Goal: Information Seeking & Learning: Understand process/instructions

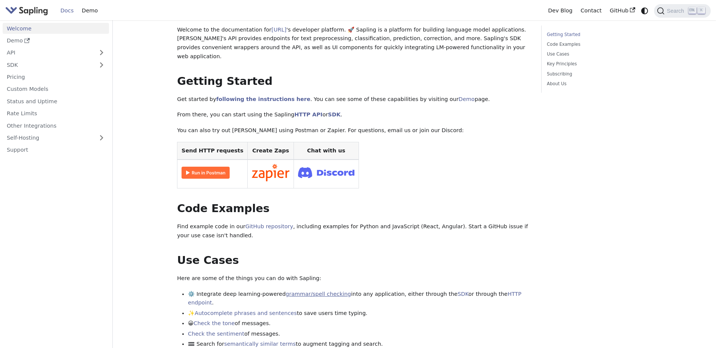
scroll to position [38, 0]
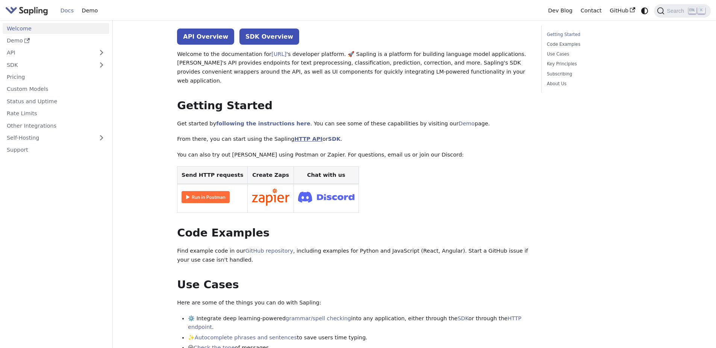
click at [294, 136] on link "HTTP API" at bounding box center [308, 139] width 28 height 6
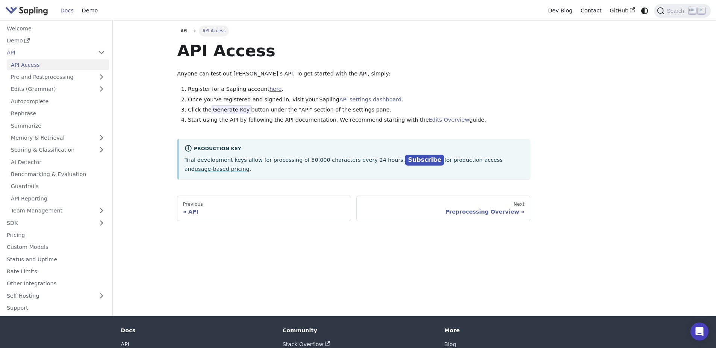
click at [269, 91] on link "here" at bounding box center [275, 89] width 12 height 6
click at [95, 76] on link "Pre and Postprocessing" at bounding box center [58, 77] width 102 height 11
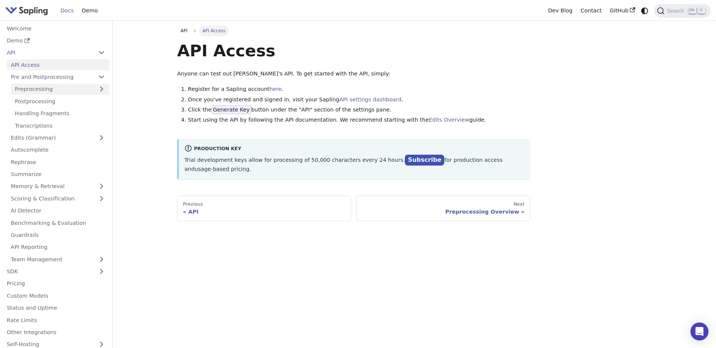
click at [39, 91] on link "Preprocessing" at bounding box center [60, 89] width 98 height 11
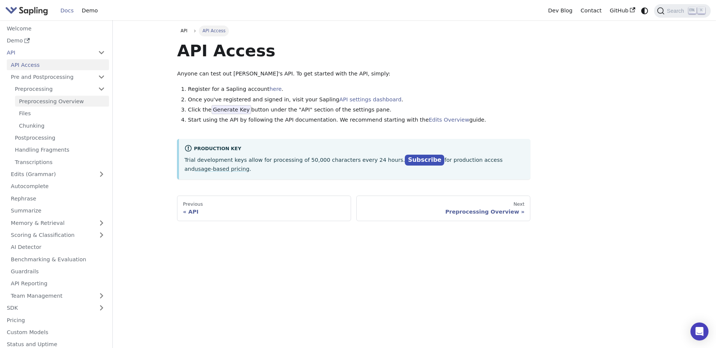
click at [45, 103] on link "Preprocessing Overview" at bounding box center [62, 101] width 94 height 11
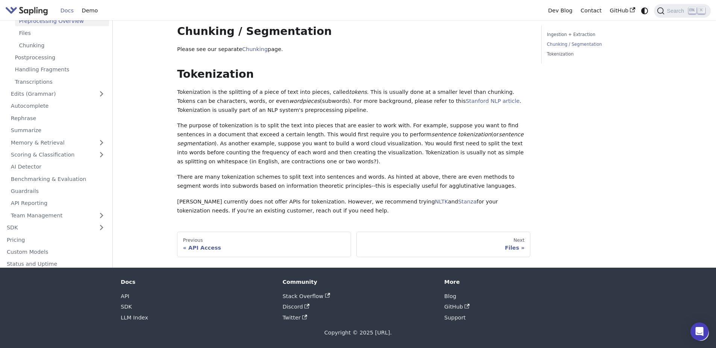
scroll to position [152, 0]
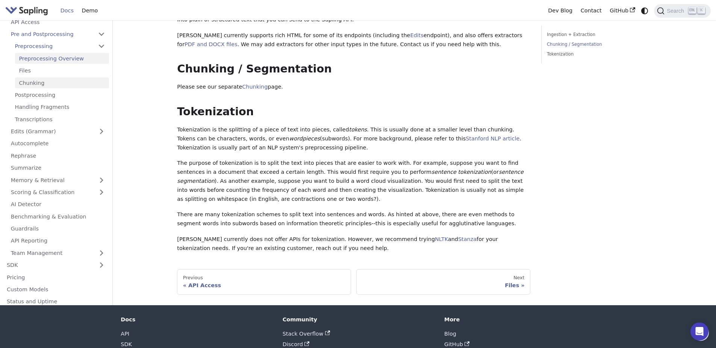
click at [30, 82] on link "Chunking" at bounding box center [62, 83] width 94 height 11
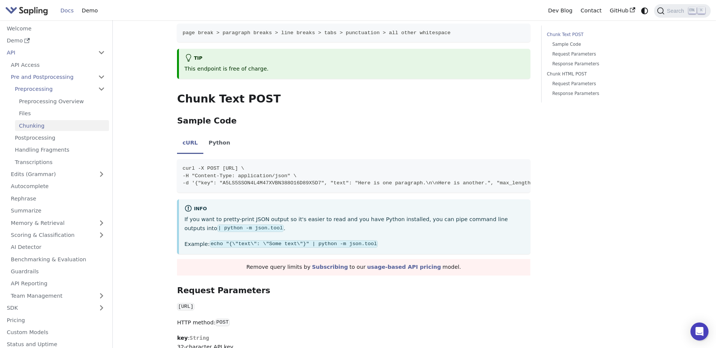
scroll to position [489, 0]
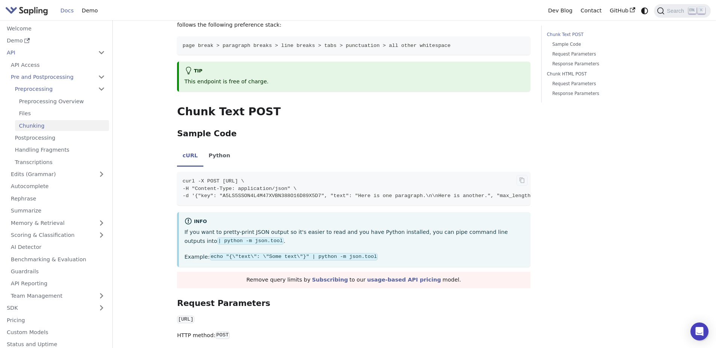
click at [244, 179] on span "curl -X POST https://api.sapling.ai/api/v1/ingest/chunk_text \" at bounding box center [214, 182] width 62 height 6
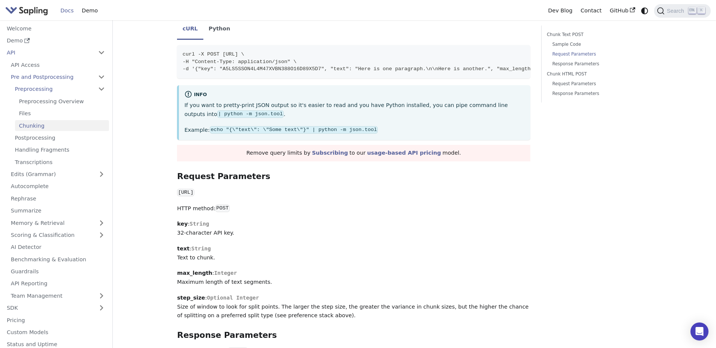
scroll to position [639, 0]
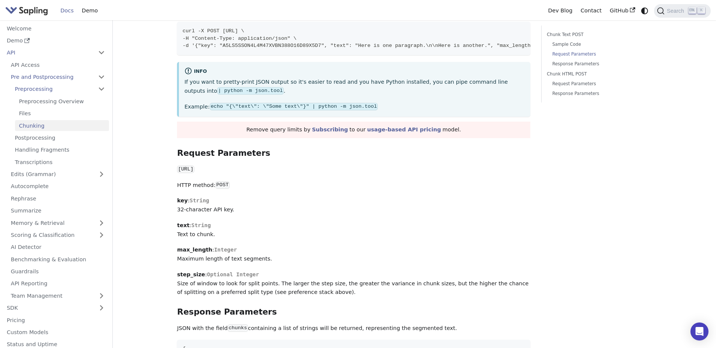
click at [273, 197] on p "key : String 32-character API key." at bounding box center [353, 206] width 353 height 18
drag, startPoint x: 178, startPoint y: 139, endPoint x: 319, endPoint y: 142, distance: 141.3
click at [319, 165] on p "https://api.sapling.ai/api/v1/ingest/chunk_text" at bounding box center [353, 169] width 353 height 9
copy code "https://api.sapling.ai/api/v1/ingest/chunk_text"
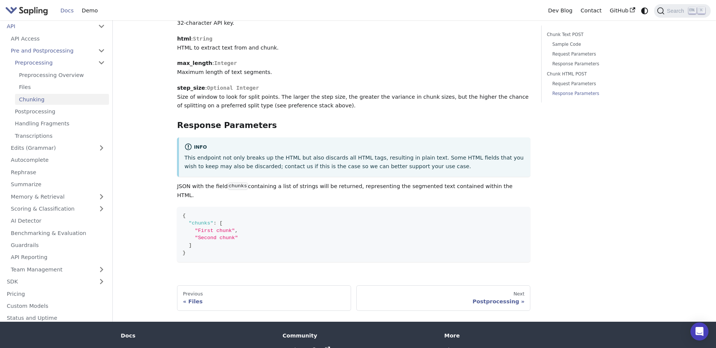
scroll to position [1127, 0]
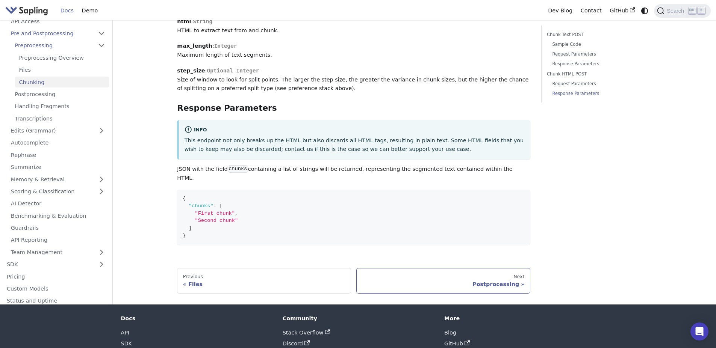
click at [511, 281] on div "Postprocessing" at bounding box center [443, 284] width 162 height 7
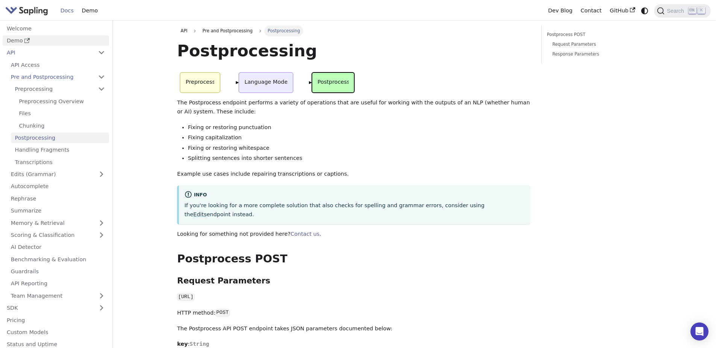
click at [15, 39] on link "Demo" at bounding box center [56, 40] width 106 height 11
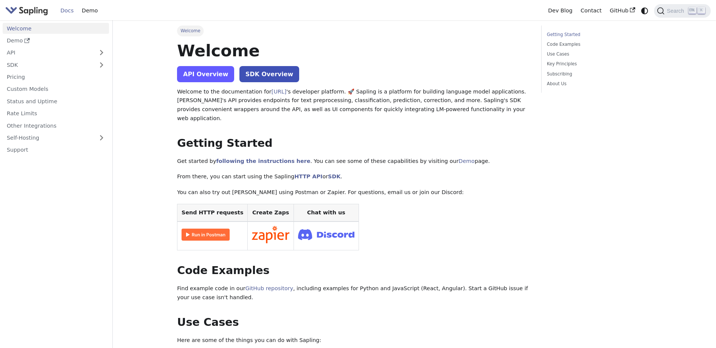
click at [211, 74] on link "API Overview" at bounding box center [205, 74] width 57 height 16
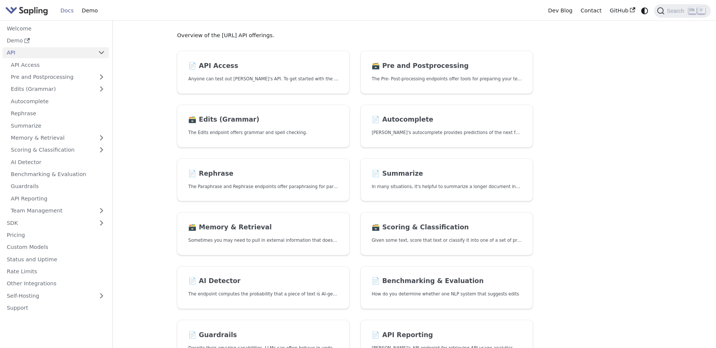
scroll to position [75, 0]
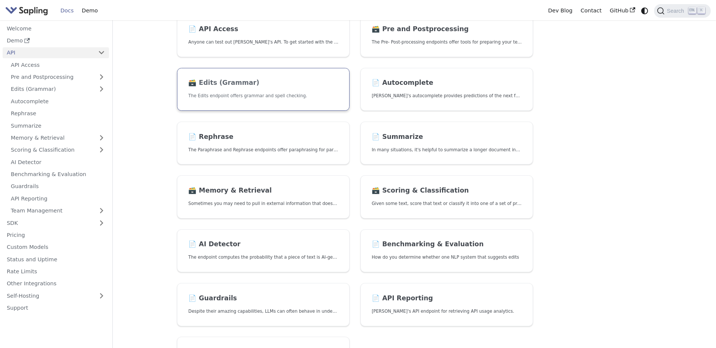
click at [227, 88] on link "🗃️ Edits (Grammar) The Edits endpoint offers grammar and spell checking." at bounding box center [263, 89] width 173 height 43
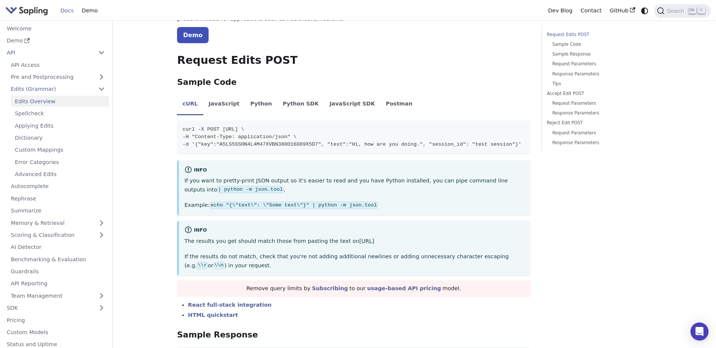
scroll to position [113, 0]
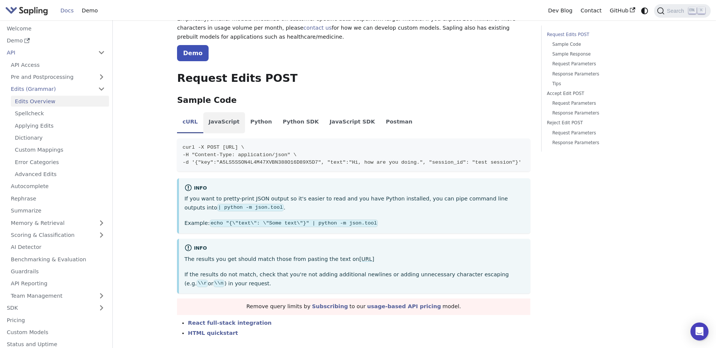
click at [220, 125] on li "JavaScript" at bounding box center [224, 122] width 42 height 21
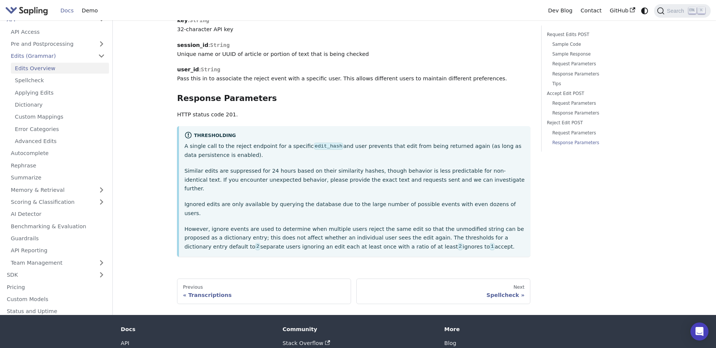
scroll to position [2105, 0]
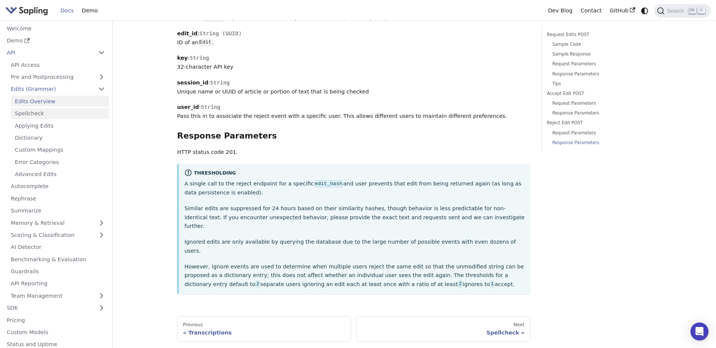
click at [32, 108] on link "Spellcheck" at bounding box center [60, 113] width 98 height 11
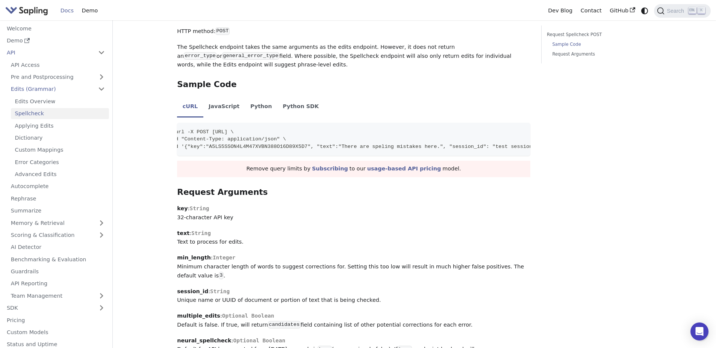
scroll to position [338, 0]
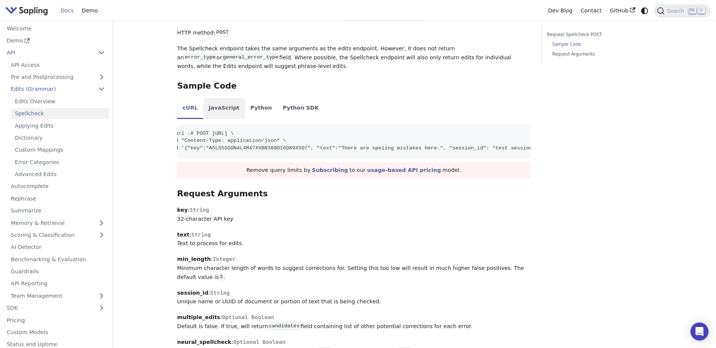
click at [216, 108] on li "JavaScript" at bounding box center [224, 108] width 42 height 21
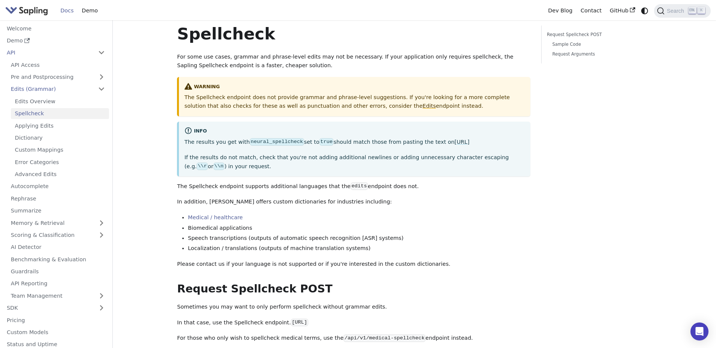
scroll to position [0, 0]
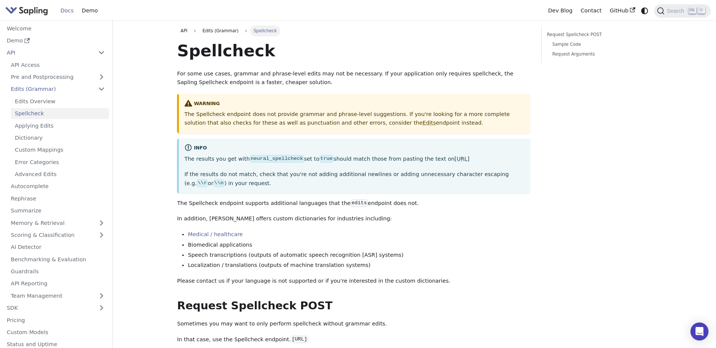
click at [401, 177] on p "If the results do not match, check that you're not adding additional newlines o…" at bounding box center [355, 179] width 340 height 18
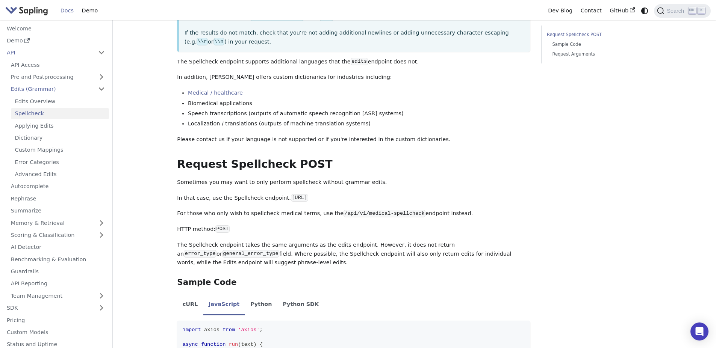
scroll to position [150, 0]
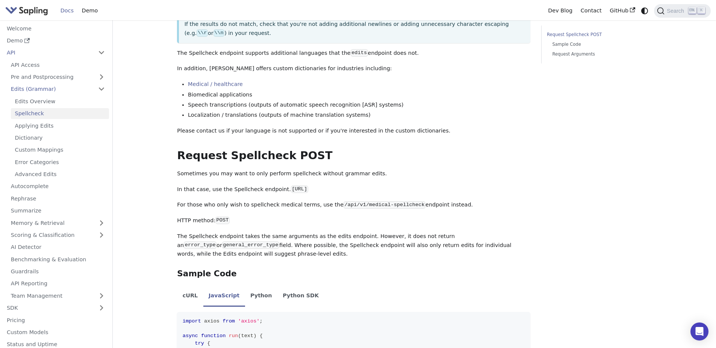
drag, startPoint x: 276, startPoint y: 191, endPoint x: 412, endPoint y: 185, distance: 135.8
click at [392, 190] on p "In that case, use the Spellcheck endpoint. https://api.sapling.ai/api/v1/spellc…" at bounding box center [353, 189] width 353 height 9
copy code "https://api.sapling.ai/api/v1/spellcheck"
click at [421, 187] on p "In that case, use the Spellcheck endpoint. https://api.sapling.ai/api/v1/spellc…" at bounding box center [353, 189] width 353 height 9
drag, startPoint x: 278, startPoint y: 189, endPoint x: 394, endPoint y: 189, distance: 116.5
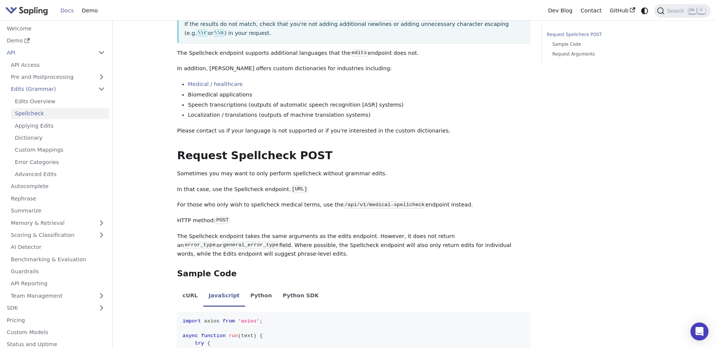
click at [394, 189] on p "In that case, use the Spellcheck endpoint. https://api.sapling.ai/api/v1/spellc…" at bounding box center [353, 189] width 353 height 9
copy code "https://api.sapling.ai/api/v1/spellcheck"
click at [490, 151] on h2 "Request Spellcheck POST ​" at bounding box center [353, 156] width 353 height 14
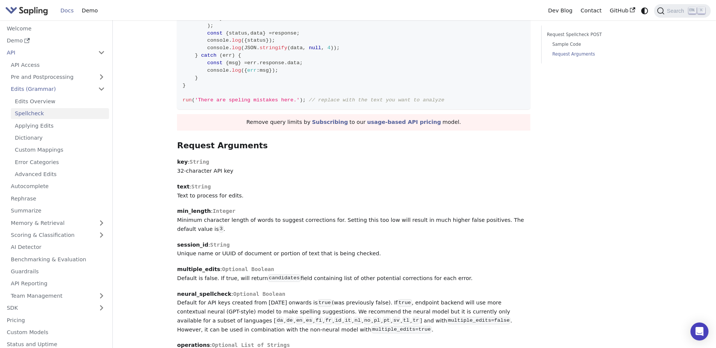
scroll to position [564, 0]
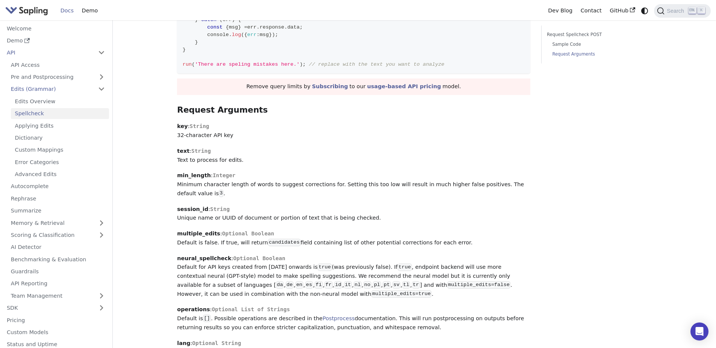
click at [251, 213] on p "session_id : String Unique name or UUID of document or portion of text that is …" at bounding box center [353, 214] width 353 height 18
click at [298, 215] on p "session_id : String Unique name or UUID of document or portion of text that is …" at bounding box center [353, 214] width 353 height 18
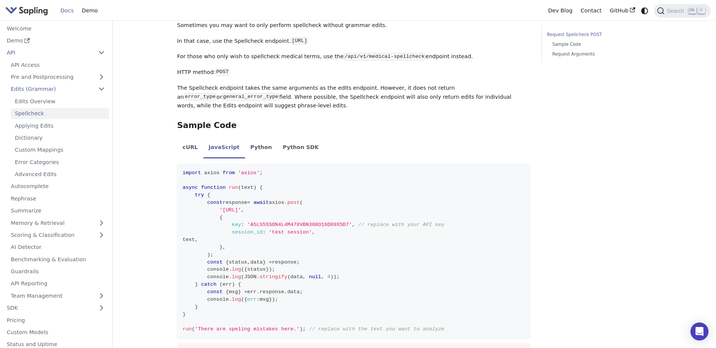
scroll to position [338, 0]
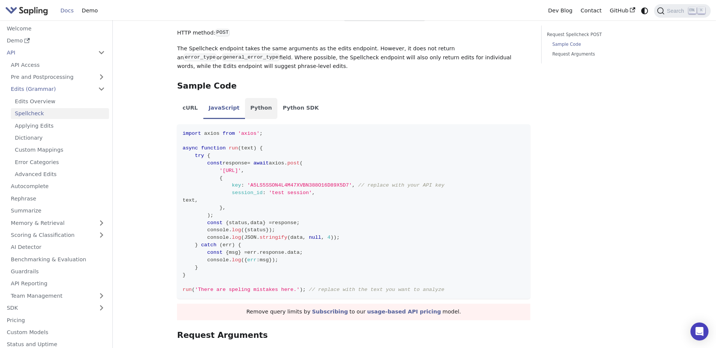
click at [260, 111] on li "Python" at bounding box center [261, 108] width 32 height 21
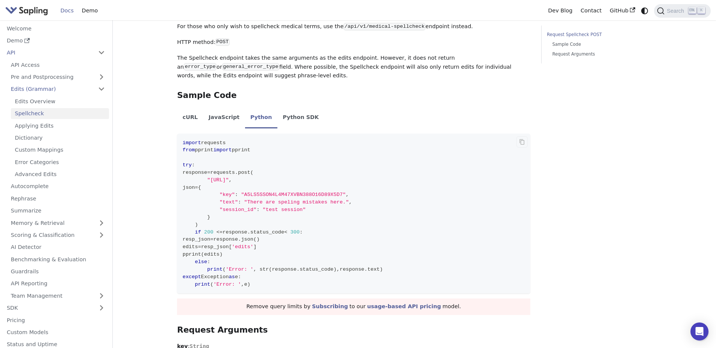
scroll to position [263, 0]
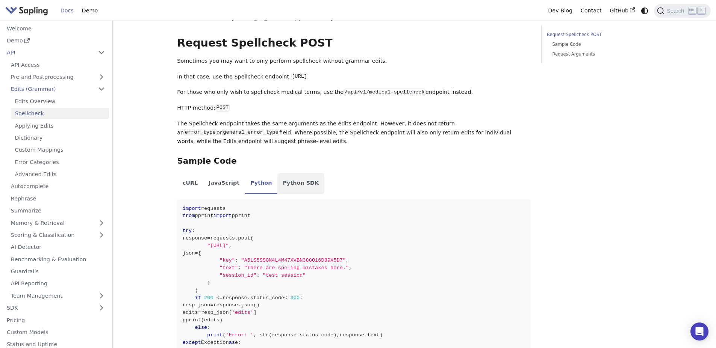
click at [294, 185] on li "Python SDK" at bounding box center [300, 183] width 47 height 21
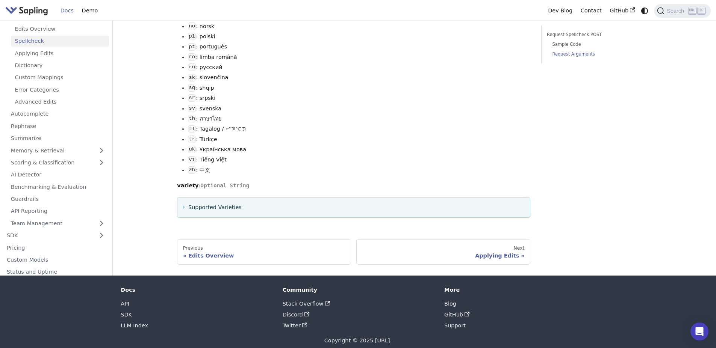
scroll to position [1097, 0]
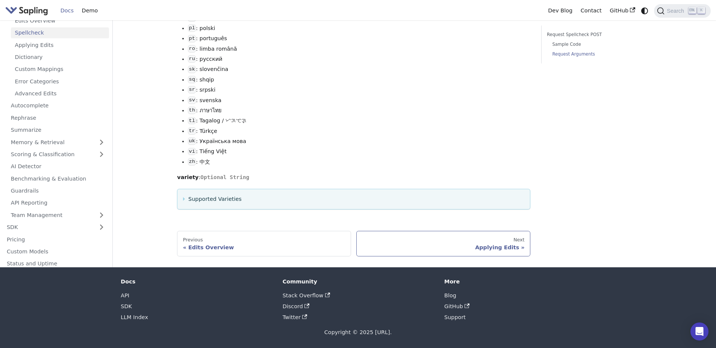
click at [496, 247] on div "Applying Edits" at bounding box center [443, 247] width 162 height 7
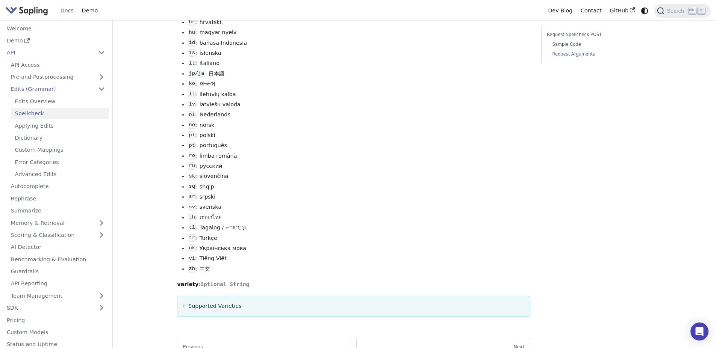
scroll to position [1056, 0]
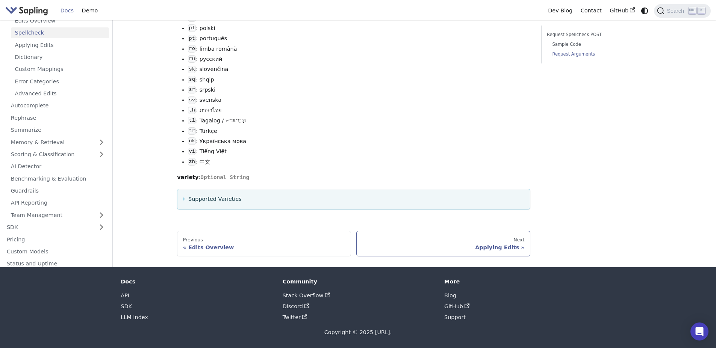
click at [495, 248] on div "Applying Edits" at bounding box center [443, 247] width 162 height 7
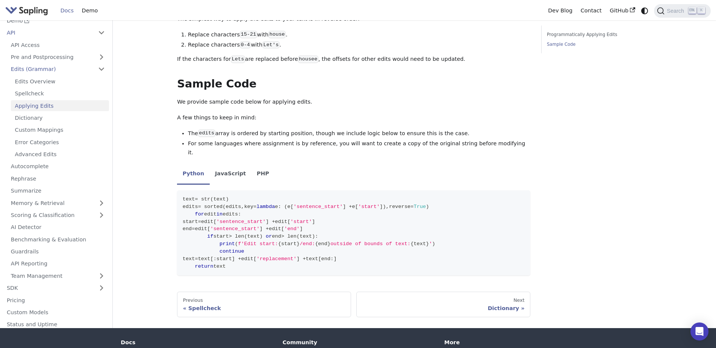
scroll to position [451, 0]
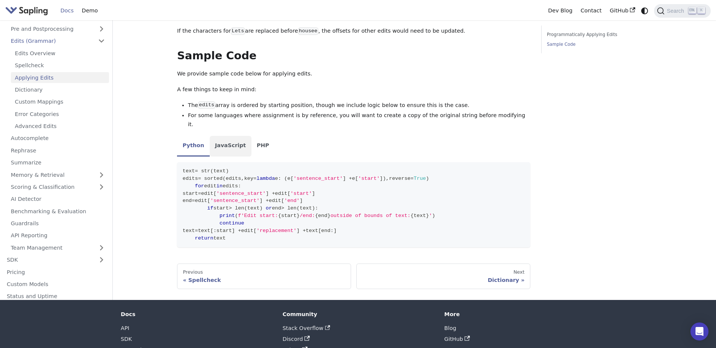
click at [225, 138] on li "JavaScript" at bounding box center [231, 146] width 42 height 21
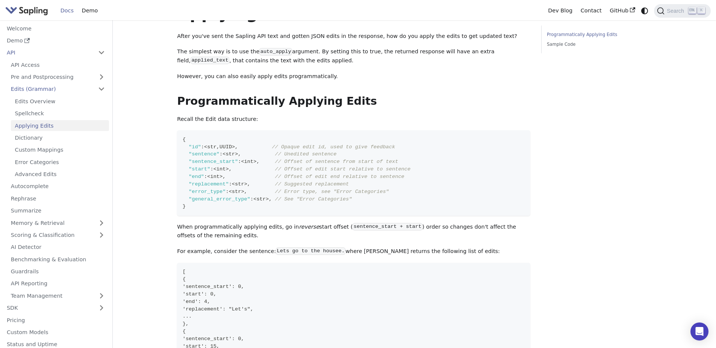
scroll to position [0, 0]
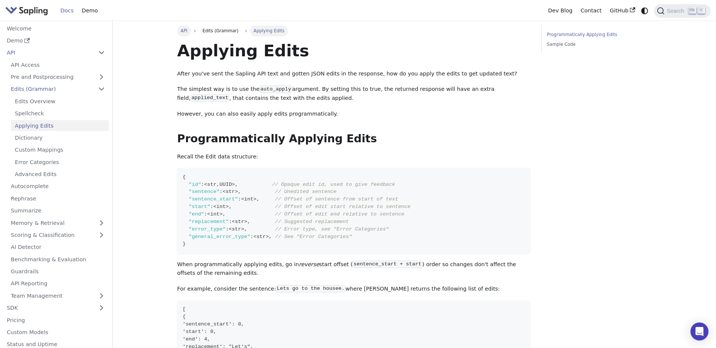
click at [186, 31] on span "API" at bounding box center [184, 30] width 7 height 5
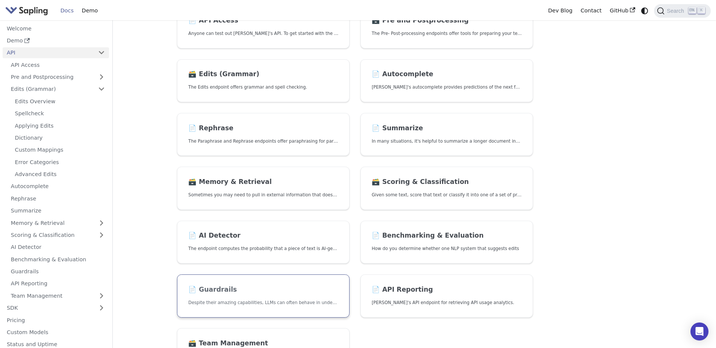
scroll to position [75, 0]
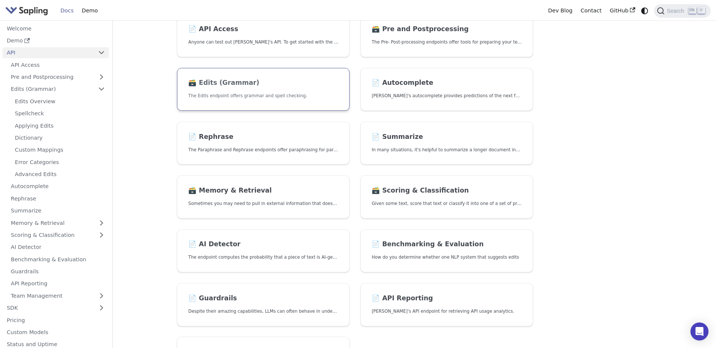
click at [235, 92] on link "🗃️ Edits (Grammar) The Edits endpoint offers grammar and spell checking." at bounding box center [263, 89] width 173 height 43
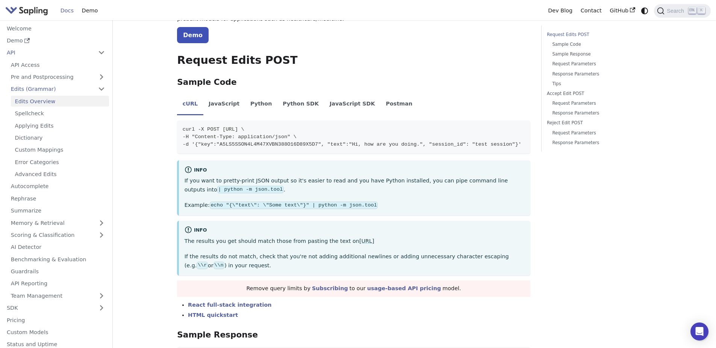
scroll to position [113, 0]
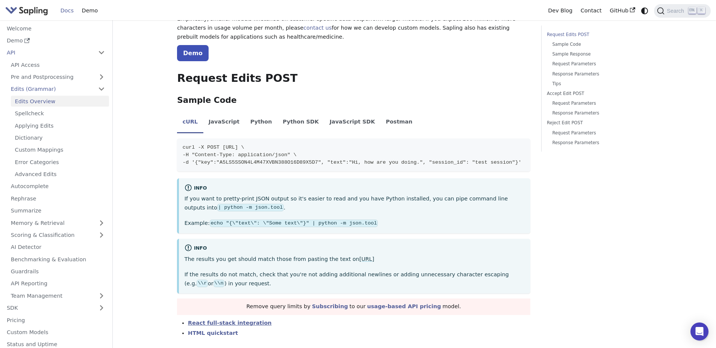
click at [217, 324] on link "React full-stack integration" at bounding box center [229, 323] width 83 height 6
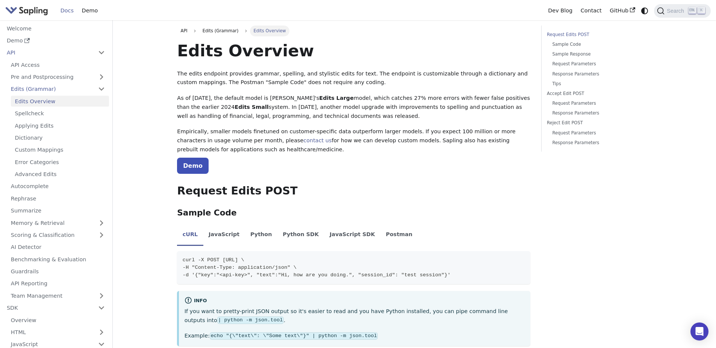
scroll to position [113, 0]
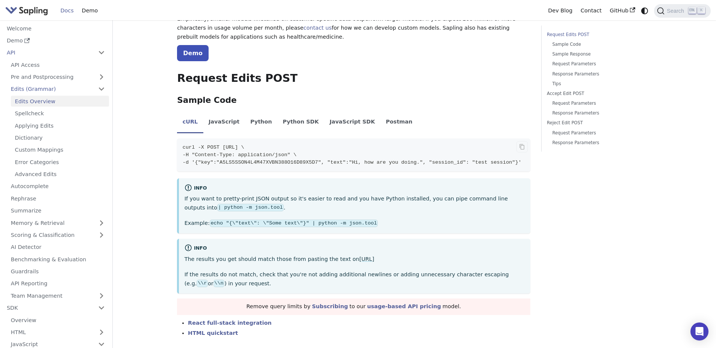
drag, startPoint x: 219, startPoint y: 146, endPoint x: 318, endPoint y: 148, distance: 98.1
click at [244, 148] on span "curl -X POST [URL] \" at bounding box center [214, 148] width 62 height 6
copy span "[URL]"
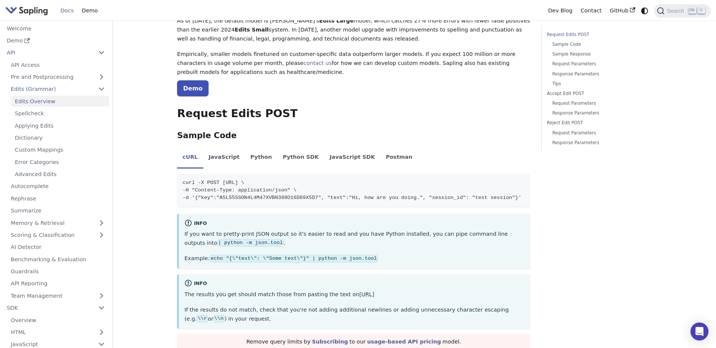
scroll to position [0, 0]
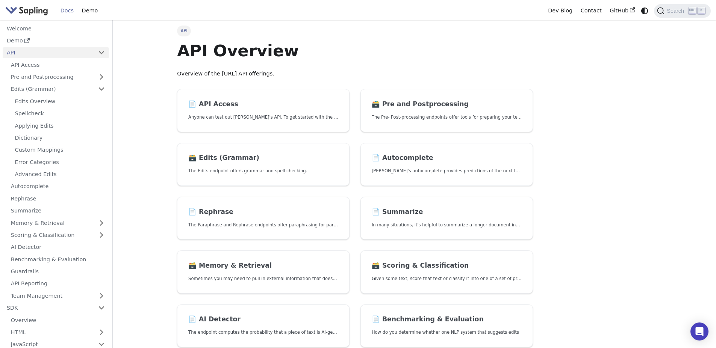
scroll to position [75, 0]
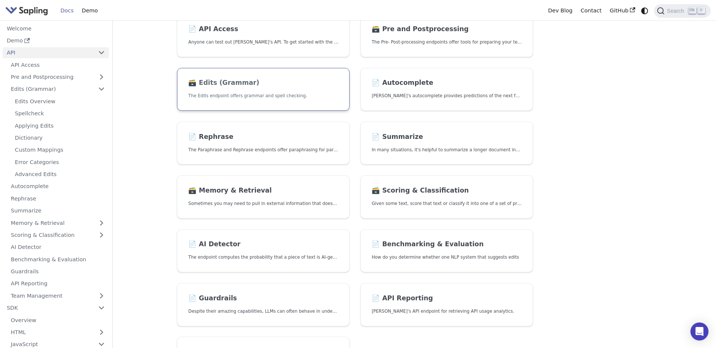
click at [227, 87] on h2 "🗃️ Edits (Grammar)" at bounding box center [263, 83] width 150 height 8
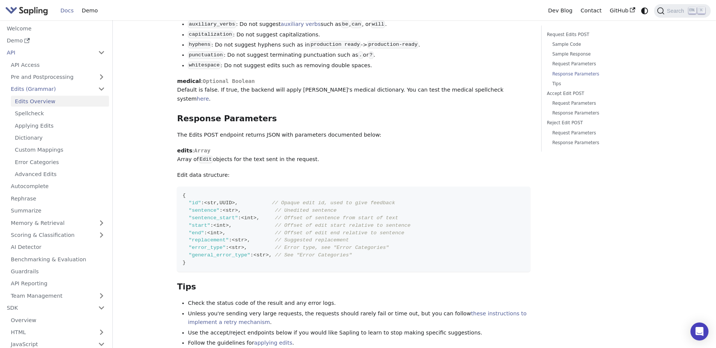
scroll to position [1015, 0]
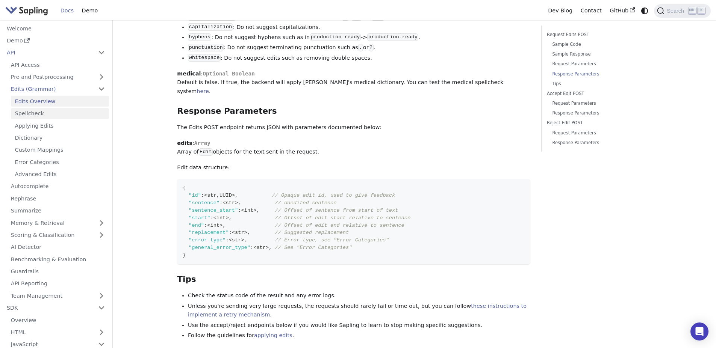
click at [27, 113] on link "Spellcheck" at bounding box center [60, 113] width 98 height 11
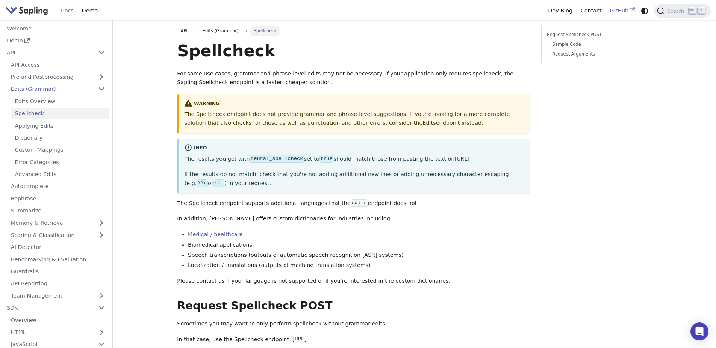
click at [624, 10] on link "GitHub" at bounding box center [621, 11] width 33 height 12
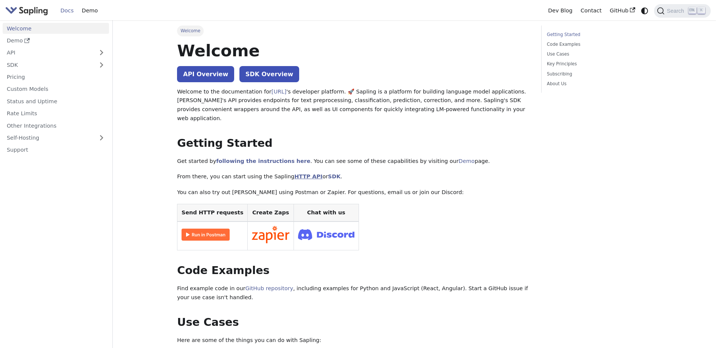
click at [294, 174] on link "HTTP API" at bounding box center [308, 177] width 28 height 6
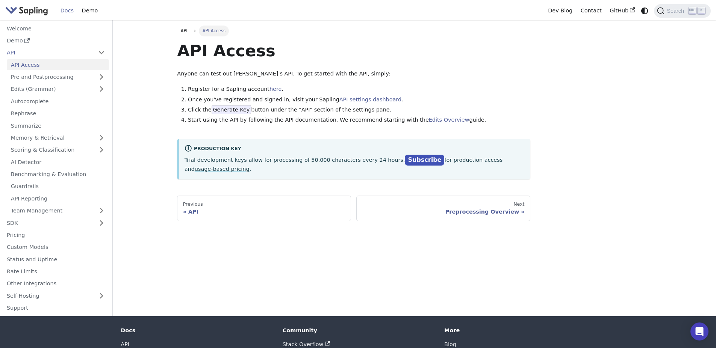
click at [233, 110] on span "Generate Key" at bounding box center [232, 109] width 40 height 9
click at [339, 100] on link "API settings dashboard" at bounding box center [370, 100] width 62 height 6
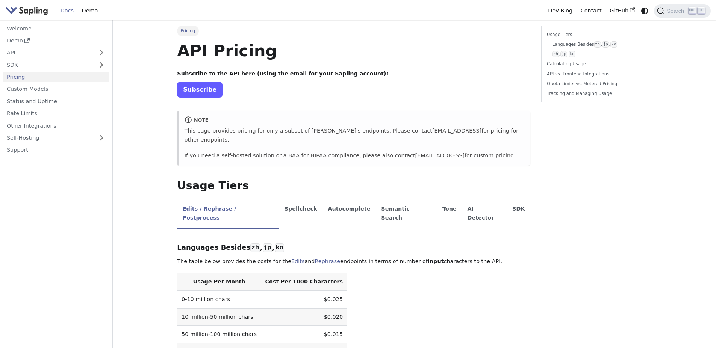
click at [199, 91] on link "Subscribe" at bounding box center [199, 89] width 45 height 15
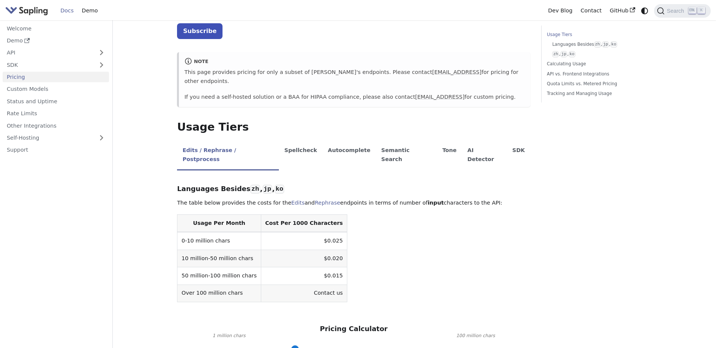
scroll to position [75, 0]
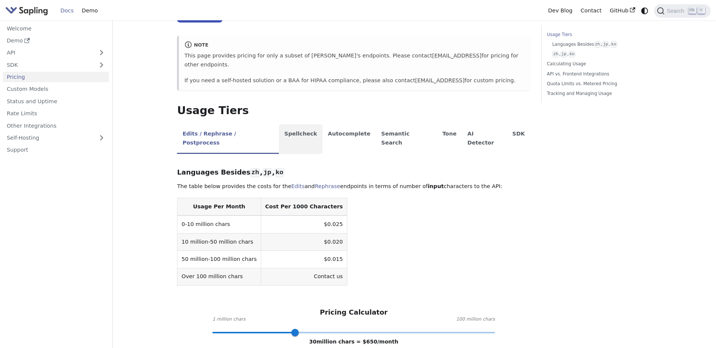
click at [283, 128] on li "Spellcheck" at bounding box center [301, 139] width 44 height 30
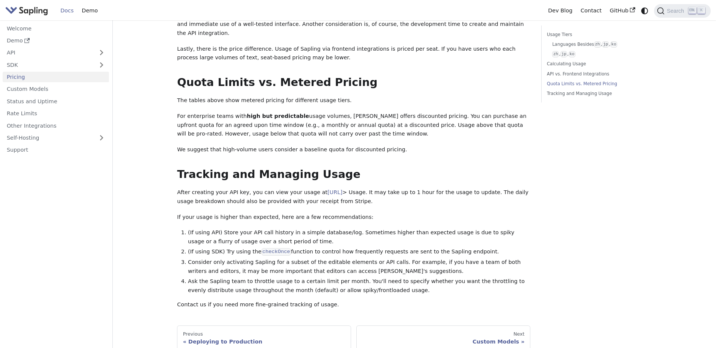
scroll to position [451, 0]
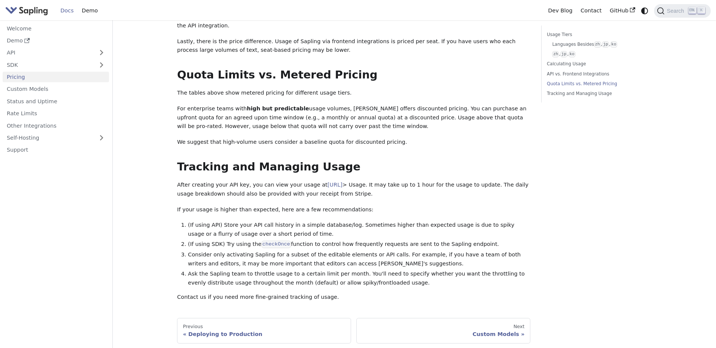
click at [263, 221] on li "(If using API) Store your API call history in a simple database/log. Sometimes …" at bounding box center [359, 230] width 342 height 18
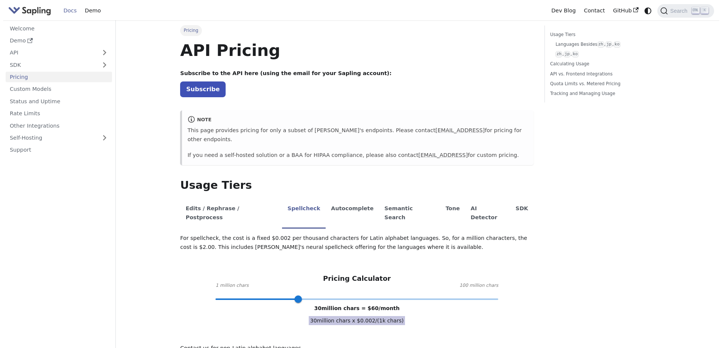
scroll to position [0, 0]
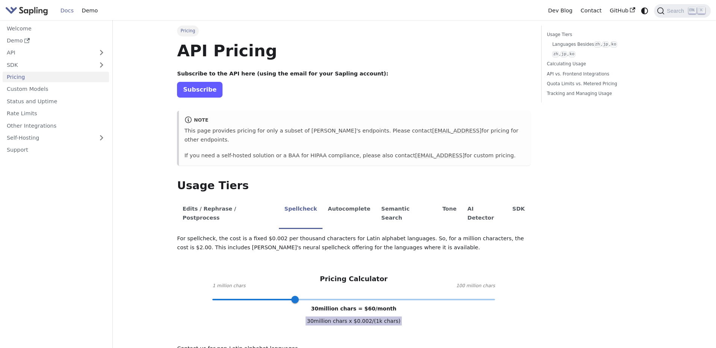
click at [199, 89] on link "Subscribe" at bounding box center [199, 89] width 45 height 15
click at [669, 8] on span "Search" at bounding box center [676, 11] width 24 height 6
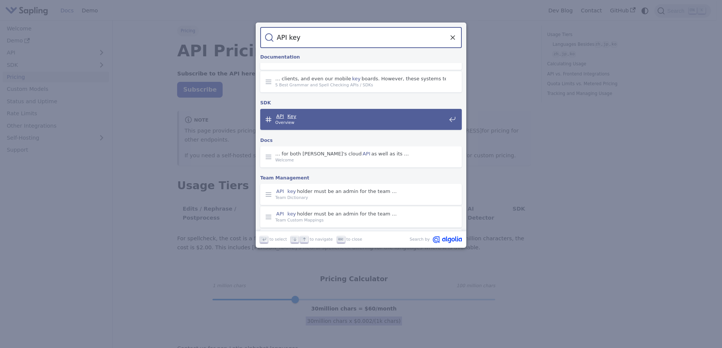
scroll to position [113, 0]
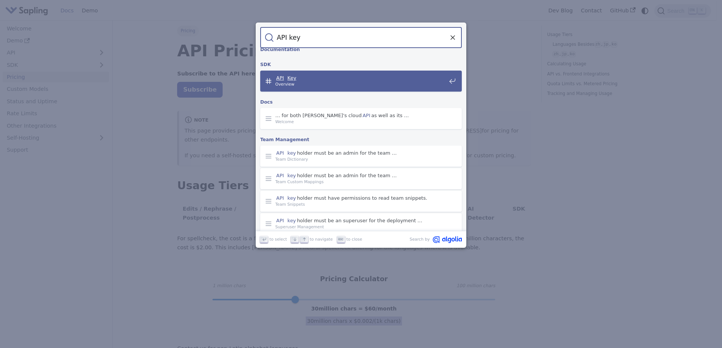
click at [289, 39] on input "API key" at bounding box center [361, 37] width 174 height 21
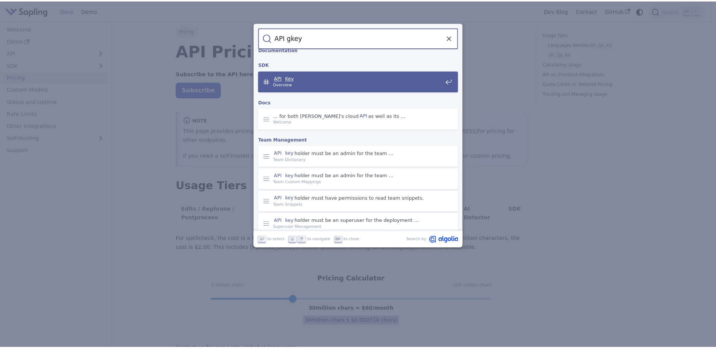
scroll to position [0, 0]
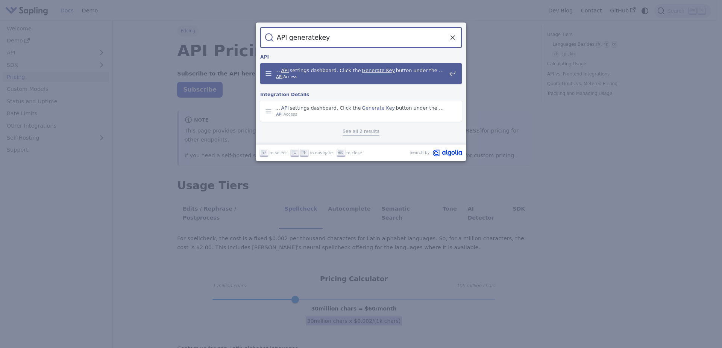
type input "API generate key"
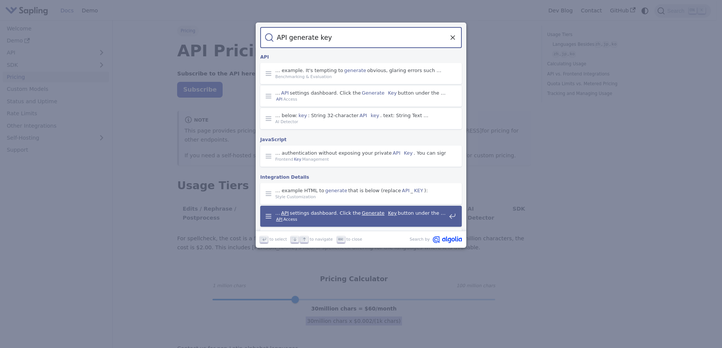
click at [341, 214] on span "… API settings dashboard. Click the Generate Key button under the …" at bounding box center [360, 213] width 171 height 6
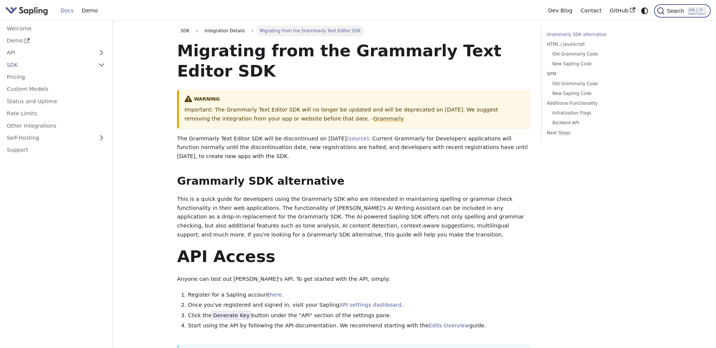
scroll to position [151, 0]
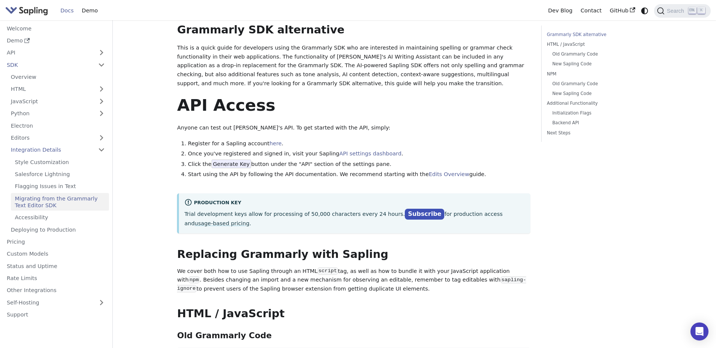
click at [237, 130] on p "Anyone can test out Sapling's API. To get started with the API, simply:" at bounding box center [353, 128] width 353 height 9
click at [339, 153] on link "API settings dashboard" at bounding box center [370, 154] width 62 height 6
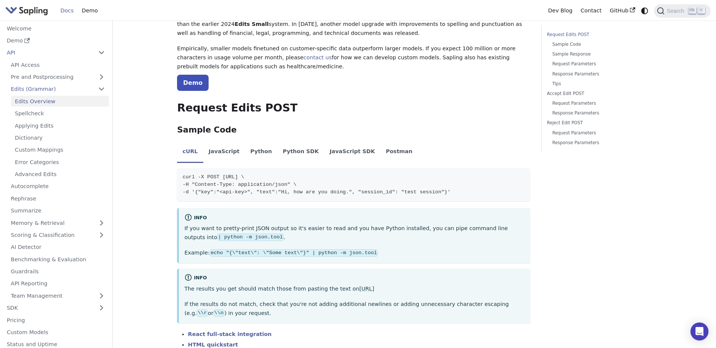
scroll to position [60, 0]
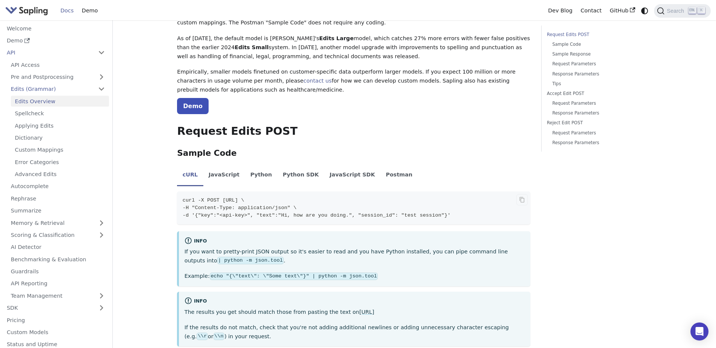
click at [271, 209] on span "-H "Content-Type: application/json" \" at bounding box center [240, 208] width 114 height 6
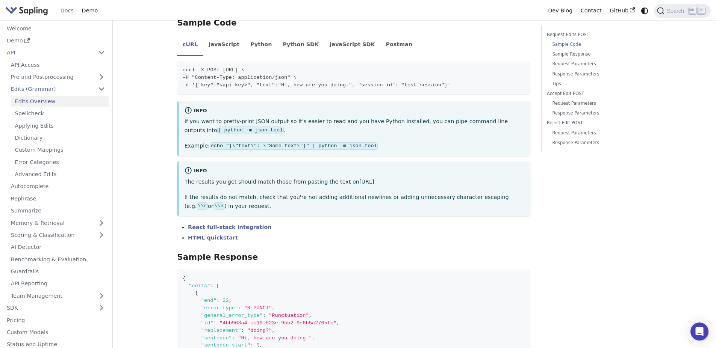
scroll to position [135, 0]
